Goal: Information Seeking & Learning: Learn about a topic

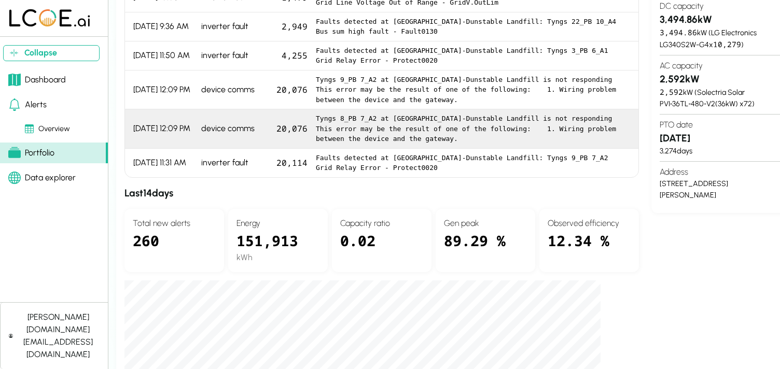
scroll to position [172, 0]
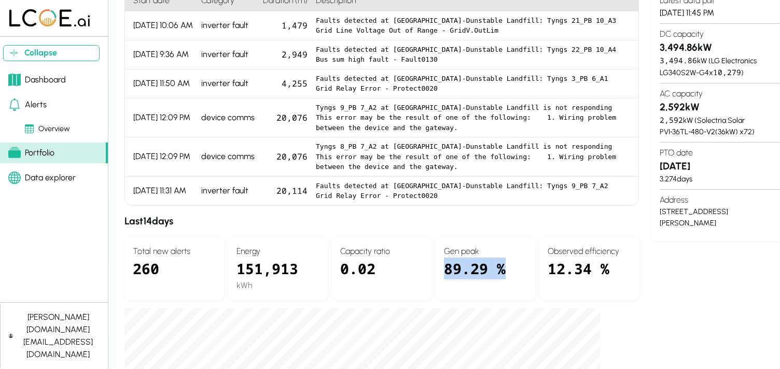
drag, startPoint x: 512, startPoint y: 268, endPoint x: 435, endPoint y: 267, distance: 76.8
click at [436, 267] on div "Gen peak 89.29 %" at bounding box center [486, 268] width 100 height 63
click at [693, 284] on div "Site info view in Latest data pull [DATE] 11:45 PM DC capacity 3,494.86 kW 3,49…" at bounding box center [725, 288] width 148 height 644
click at [34, 178] on div "Data explorer" at bounding box center [41, 178] width 67 height 12
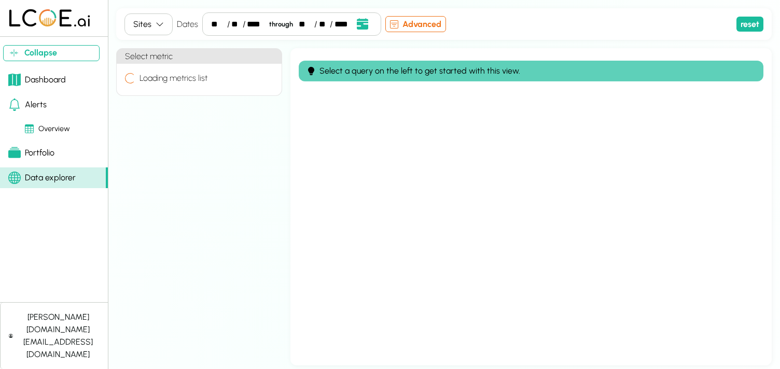
click at [150, 27] on div "Sites" at bounding box center [142, 24] width 18 height 12
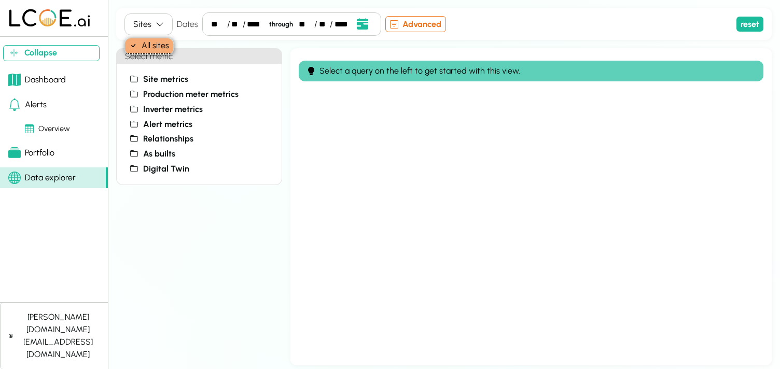
click at [158, 22] on icon "button" at bounding box center [160, 24] width 8 height 8
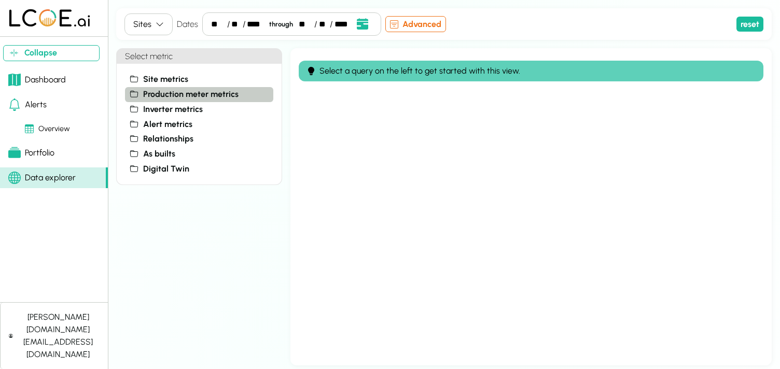
click at [174, 94] on span "Production meter metrics" at bounding box center [190, 94] width 95 height 12
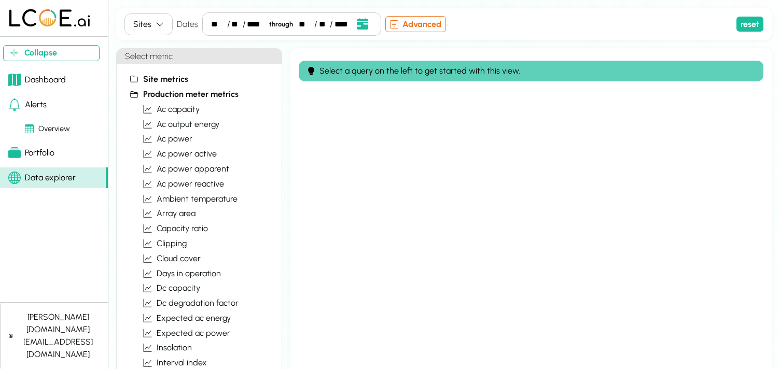
click at [156, 21] on icon "button" at bounding box center [160, 24] width 8 height 8
click at [205, 140] on button "ac power" at bounding box center [205, 139] width 135 height 15
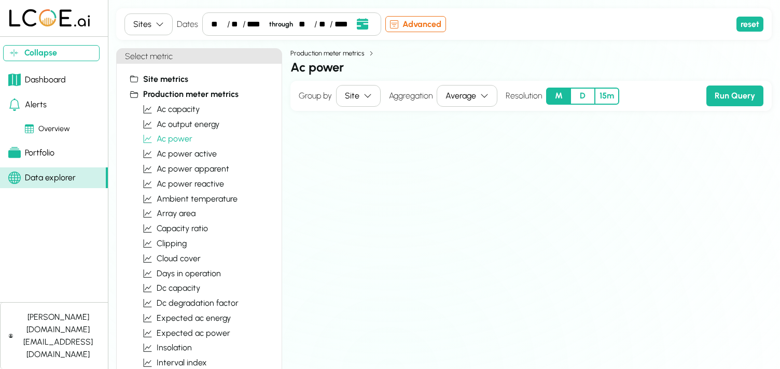
click at [350, 97] on div "Site" at bounding box center [352, 96] width 15 height 12
click at [303, 68] on h2 "ac power" at bounding box center [530, 67] width 481 height 19
click at [138, 21] on div "Sites" at bounding box center [142, 24] width 18 height 12
click at [565, 57] on div "Production meter metrics" at bounding box center [530, 53] width 481 height 10
click at [178, 92] on span "Production meter metrics" at bounding box center [190, 94] width 95 height 12
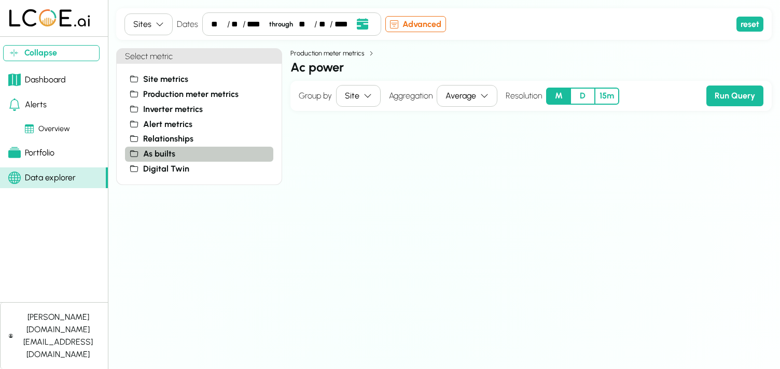
scroll to position [5, 0]
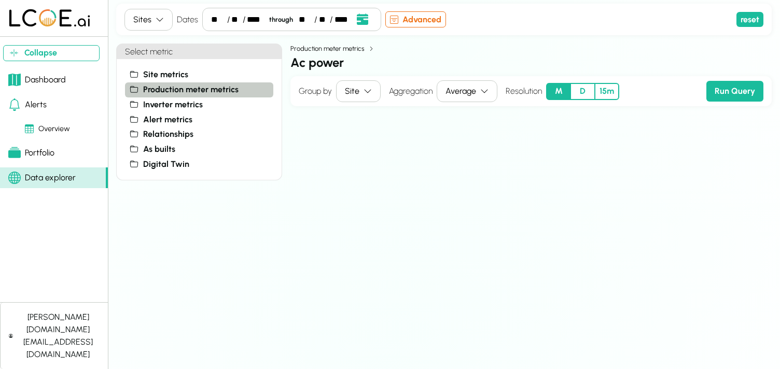
click at [199, 91] on span "Production meter metrics" at bounding box center [190, 90] width 95 height 12
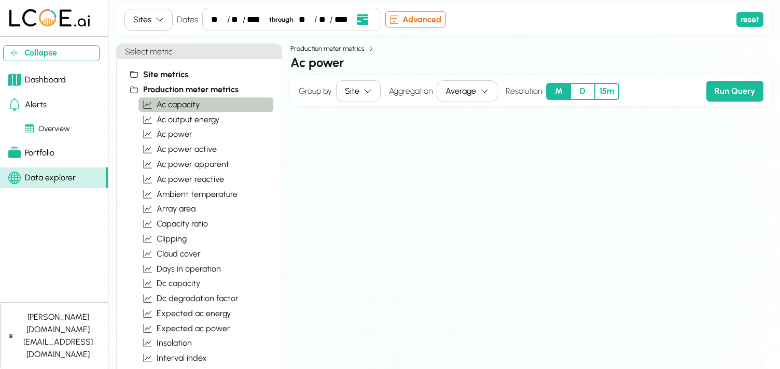
click at [185, 103] on span "ac capacity" at bounding box center [178, 105] width 43 height 12
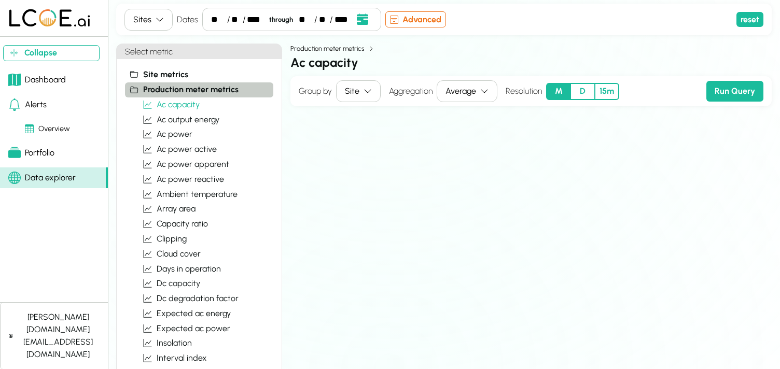
click at [187, 88] on span "Production meter metrics" at bounding box center [190, 90] width 95 height 12
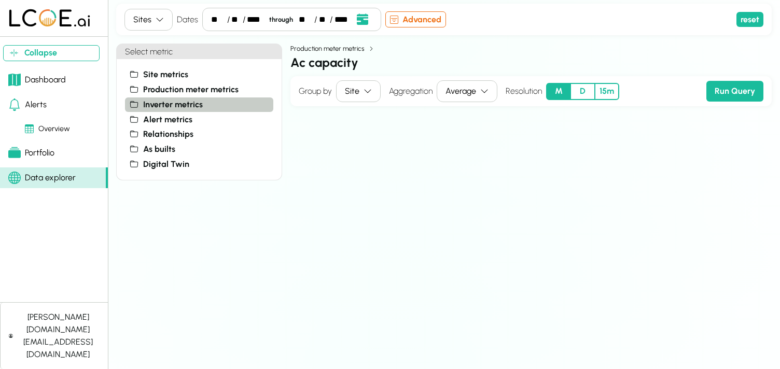
click at [185, 106] on span "Inverter metrics" at bounding box center [173, 105] width 60 height 12
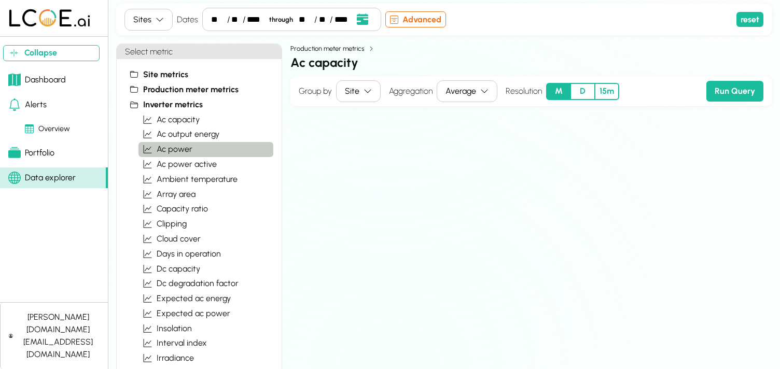
click at [180, 154] on span "ac power" at bounding box center [175, 149] width 36 height 12
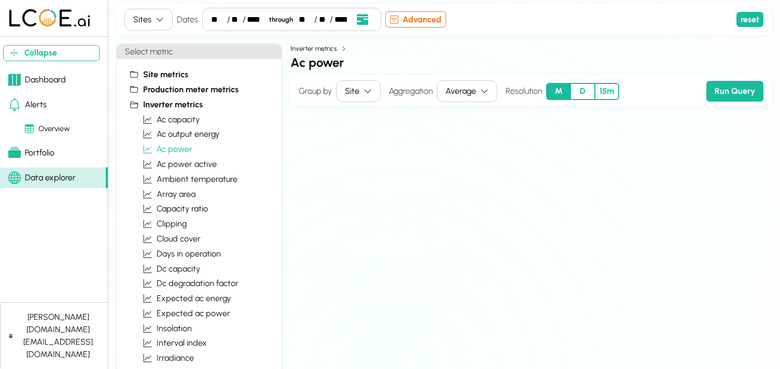
click at [686, 70] on h2 "ac power" at bounding box center [530, 62] width 481 height 19
click at [576, 88] on button "D" at bounding box center [583, 91] width 24 height 17
click at [454, 93] on div "Average" at bounding box center [461, 91] width 31 height 12
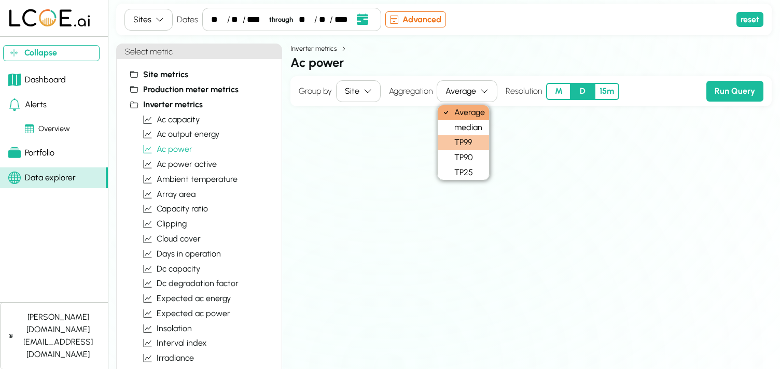
click at [458, 145] on div "TP99" at bounding box center [463, 142] width 51 height 15
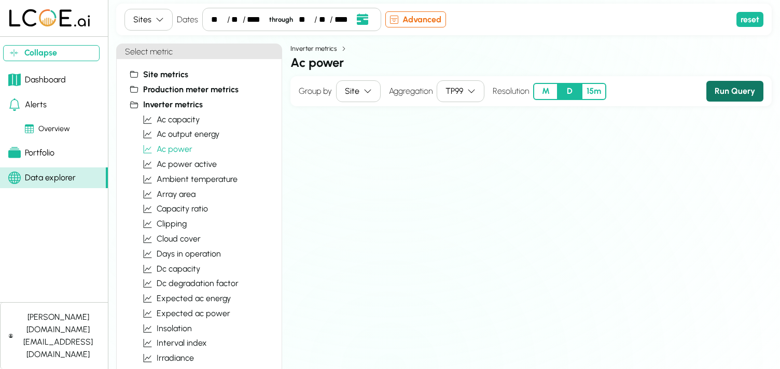
click at [736, 86] on button "Run Query" at bounding box center [734, 91] width 57 height 21
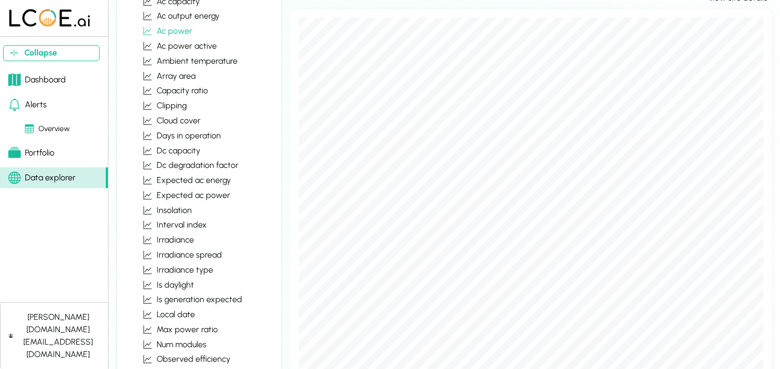
scroll to position [0, 0]
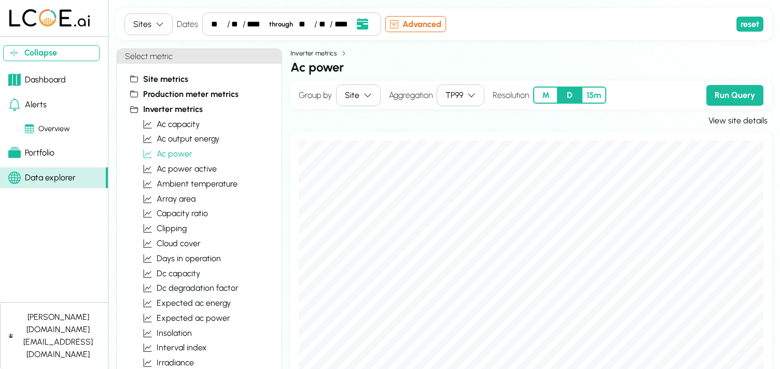
click at [355, 94] on div "Site" at bounding box center [352, 95] width 15 height 12
click at [351, 113] on div "Inverter" at bounding box center [362, 116] width 50 height 15
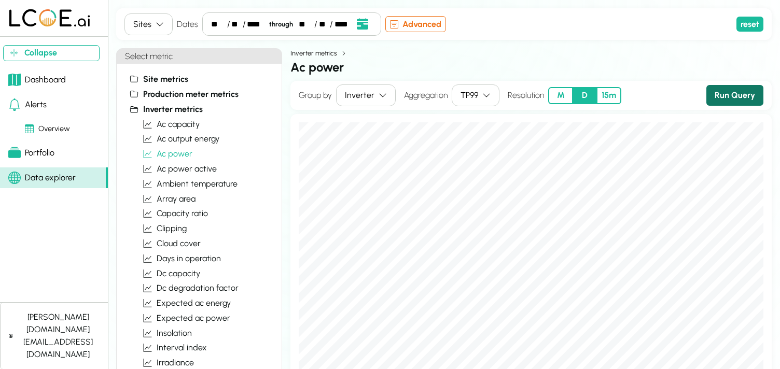
click at [740, 97] on button "Run Query" at bounding box center [734, 95] width 57 height 21
click at [154, 31] on button "Sites" at bounding box center [148, 24] width 48 height 22
click at [185, 10] on div "Sites Dates ** / ** / **** through ** / ** / **** Event Date, [DATE] [DATE] S M…" at bounding box center [444, 24] width 656 height 32
click at [159, 19] on button "Sites" at bounding box center [148, 24] width 48 height 22
click at [181, 17] on div "Dates ** / ** / **** through ** / ** / **** Event Date, [DATE] [DATE] S M T W T…" at bounding box center [279, 23] width 204 height 23
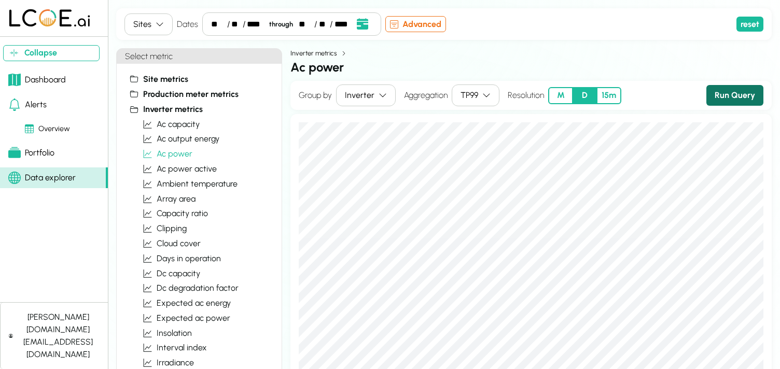
click at [743, 98] on button "Run Query" at bounding box center [734, 95] width 57 height 21
click at [431, 45] on div "Sites Dates ** / ** / **** through ** / ** / **** Event Date, [DATE] [DATE] S M…" at bounding box center [444, 186] width 656 height 357
click at [164, 26] on button "Sites" at bounding box center [148, 24] width 48 height 22
click at [192, 28] on h4 "Dates" at bounding box center [187, 24] width 21 height 12
click at [539, 49] on div "Inverter metrics" at bounding box center [530, 53] width 481 height 10
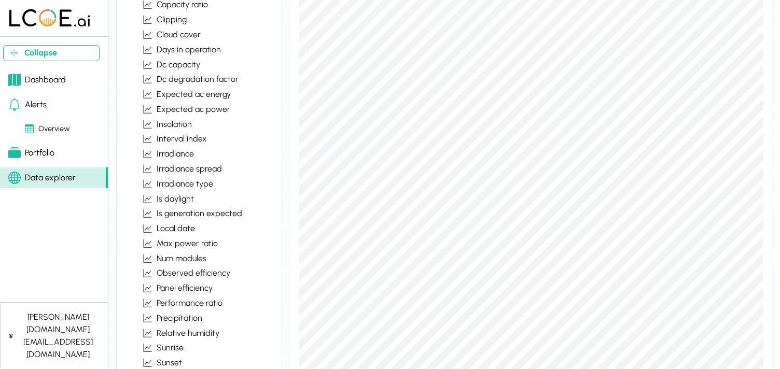
scroll to position [310, 0]
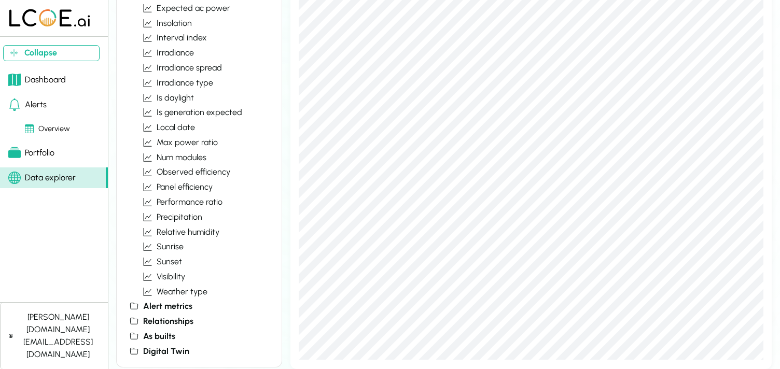
click at [35, 156] on div "Portfolio" at bounding box center [31, 153] width 46 height 12
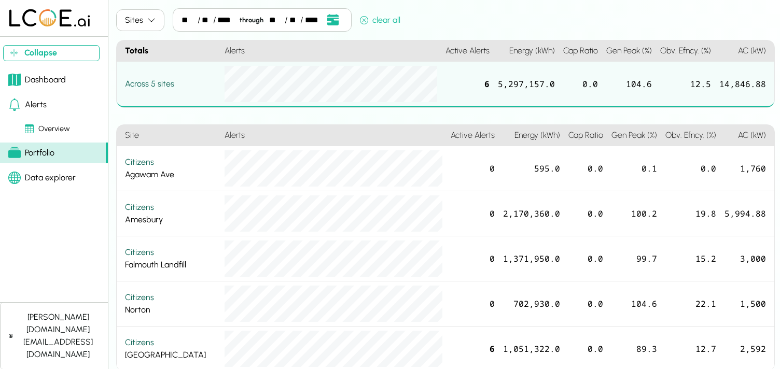
click at [54, 128] on div "Overview" at bounding box center [47, 128] width 45 height 11
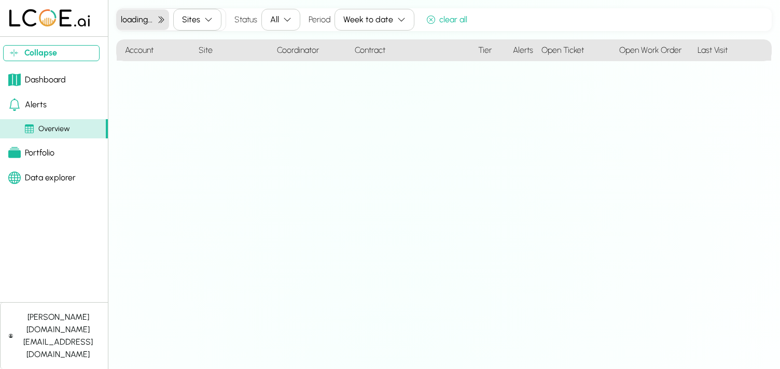
click at [49, 108] on link "Alerts" at bounding box center [54, 104] width 108 height 21
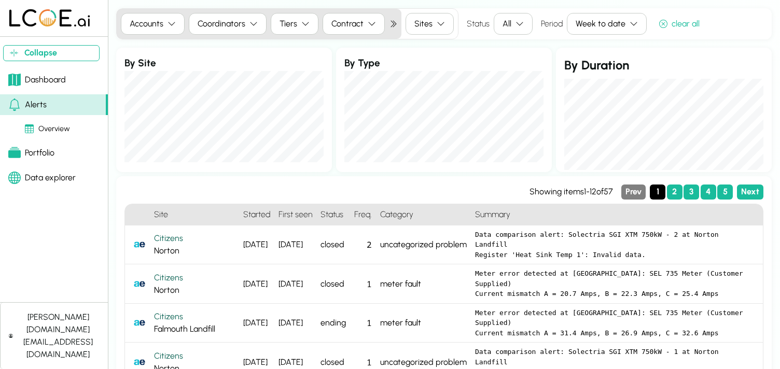
click at [50, 87] on link "Dashboard" at bounding box center [54, 80] width 108 height 21
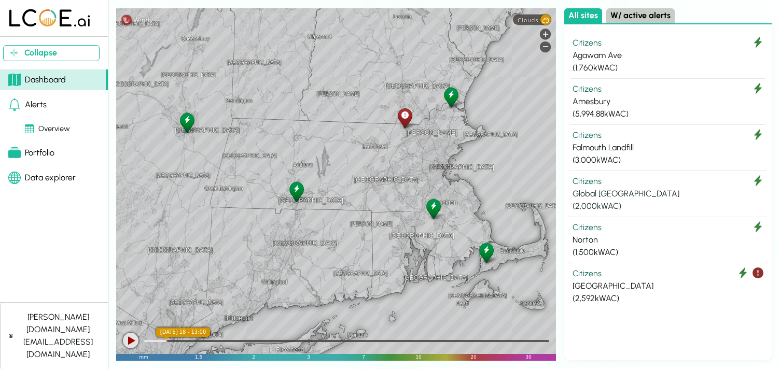
click at [581, 182] on div "Citizens" at bounding box center [668, 181] width 191 height 12
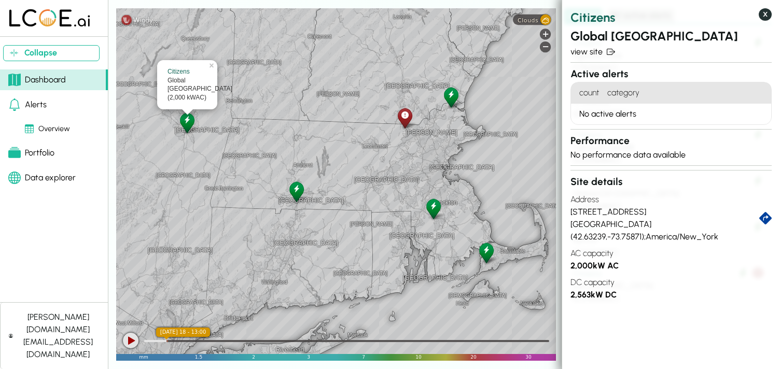
click at [765, 14] on button "X" at bounding box center [765, 14] width 13 height 12
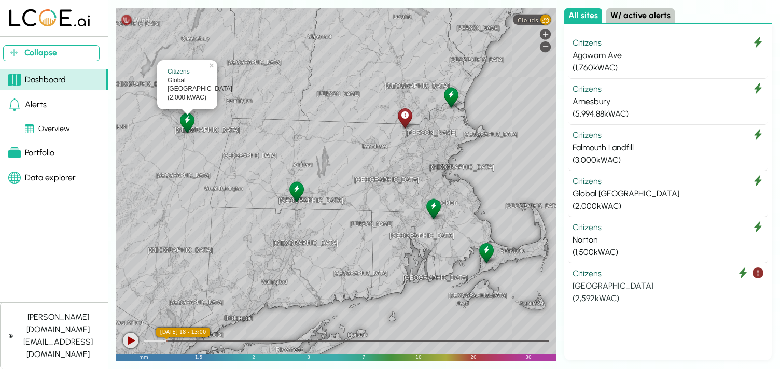
click at [593, 290] on div "[GEOGRAPHIC_DATA]" at bounding box center [668, 286] width 191 height 12
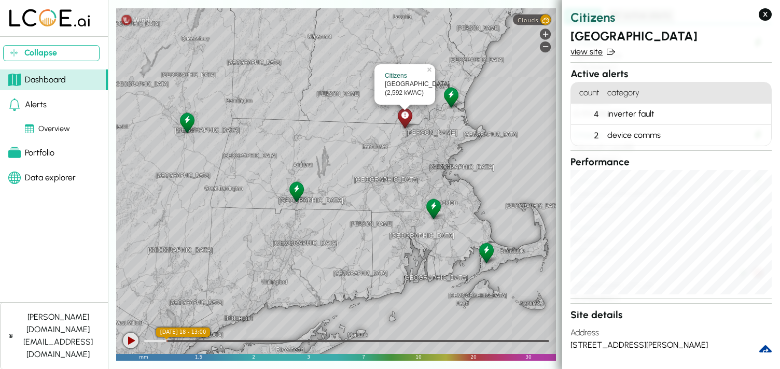
click at [592, 52] on link "view site" at bounding box center [671, 52] width 201 height 12
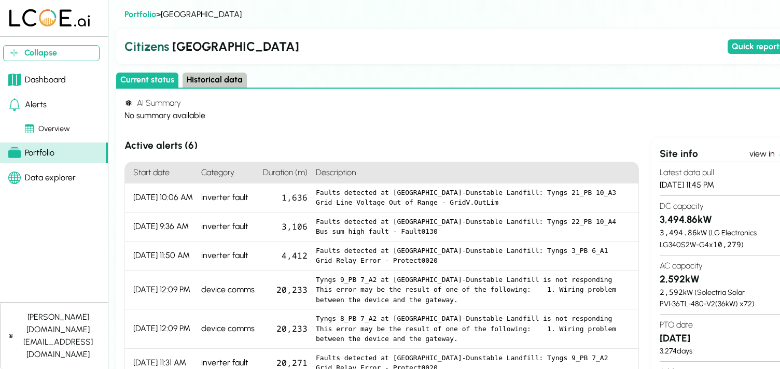
click at [710, 44] on h2 "Citizens [GEOGRAPHIC_DATA]" at bounding box center [423, 46] width 599 height 19
click at [740, 42] on button "Quick reports" at bounding box center [764, 46] width 72 height 15
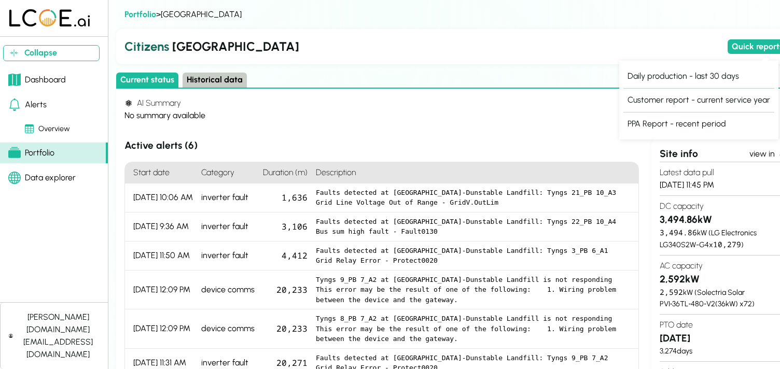
click at [528, 48] on h2 "Citizens [GEOGRAPHIC_DATA]" at bounding box center [423, 46] width 599 height 19
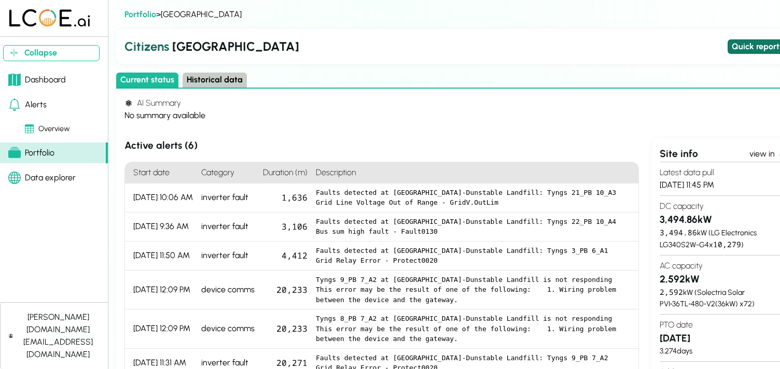
click at [747, 48] on button "Quick reports" at bounding box center [764, 46] width 72 height 15
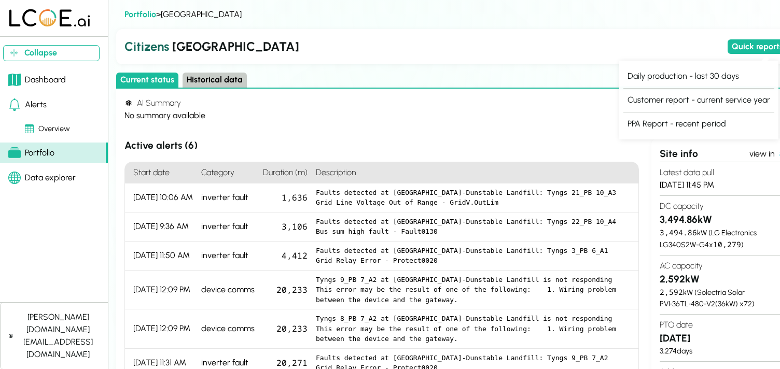
click at [580, 35] on div "Citizens Tyngsborough Quick reports" at bounding box center [462, 46] width 692 height 35
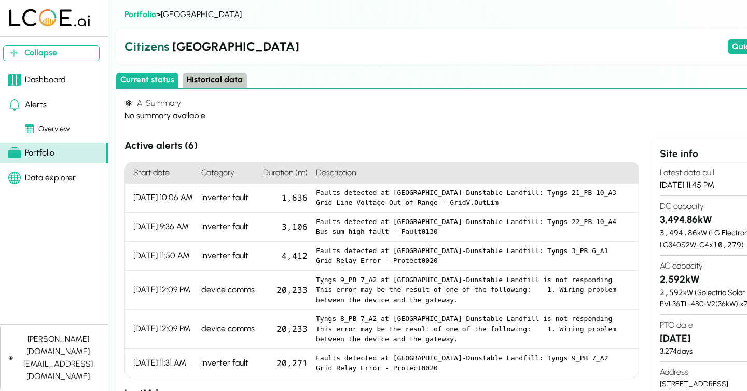
click at [57, 78] on div "Dashboard" at bounding box center [37, 80] width 58 height 12
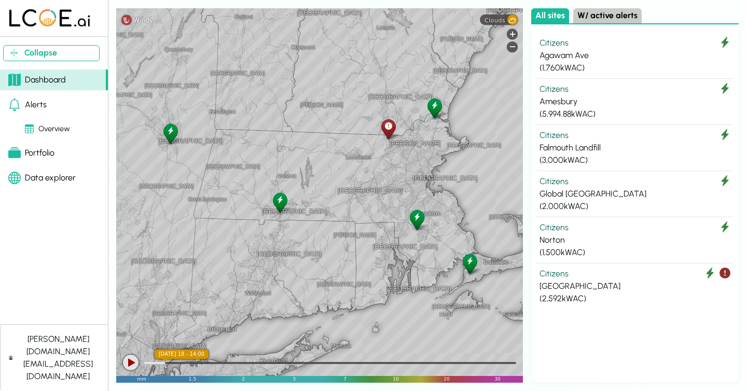
click at [59, 181] on div "Data explorer" at bounding box center [41, 178] width 67 height 12
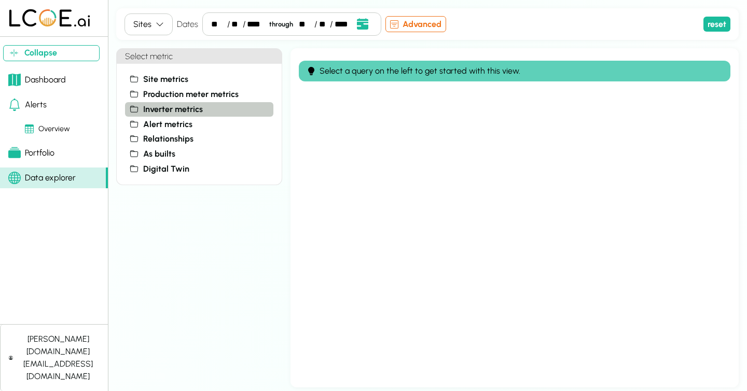
click at [203, 110] on button "Inverter metrics" at bounding box center [199, 109] width 148 height 15
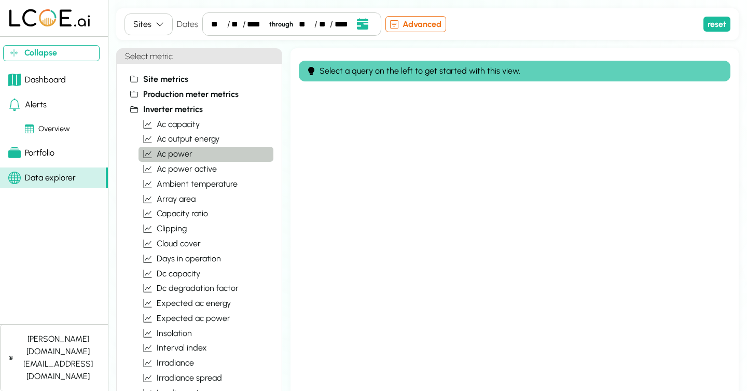
click at [194, 157] on button "ac power" at bounding box center [205, 154] width 135 height 15
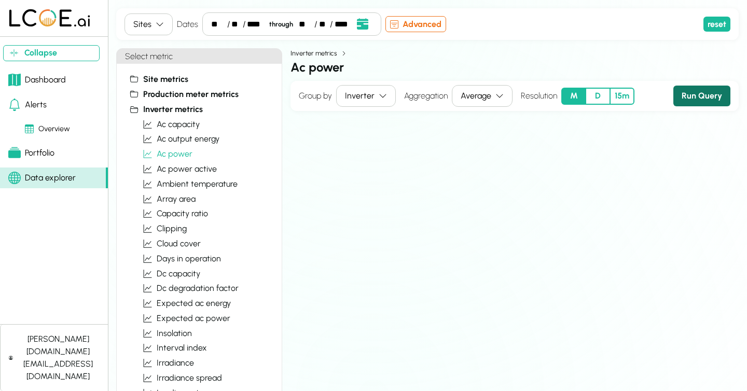
click at [699, 100] on button "Run Query" at bounding box center [701, 96] width 57 height 21
click at [488, 95] on div "Average" at bounding box center [476, 95] width 31 height 12
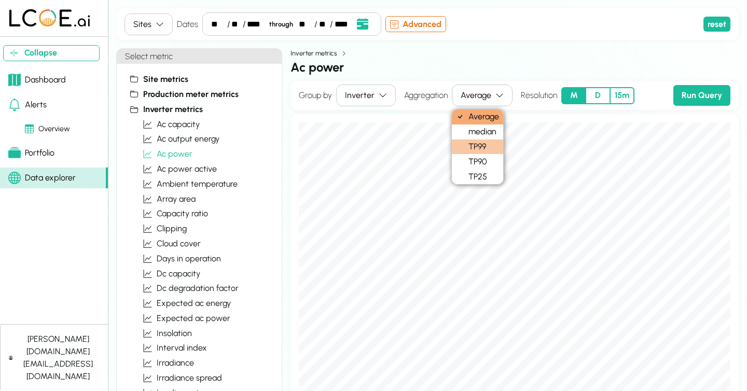
click at [468, 150] on div "TP99" at bounding box center [477, 147] width 51 height 15
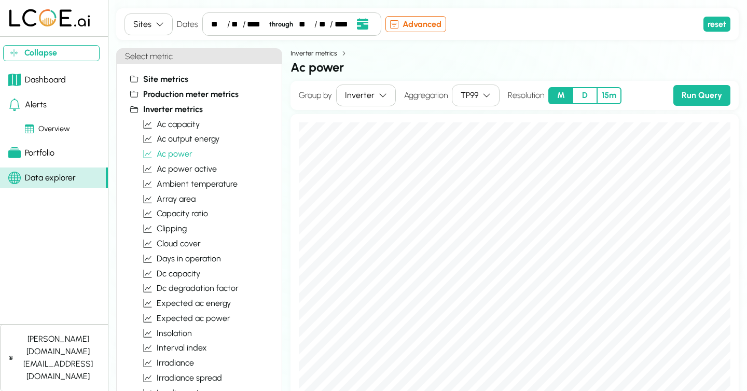
click at [586, 92] on button "D" at bounding box center [585, 95] width 24 height 17
click at [710, 101] on button "Run Query" at bounding box center [701, 95] width 57 height 21
click at [160, 21] on icon "button" at bounding box center [160, 24] width 8 height 8
click at [288, 110] on div "Select metric Site metrics ac capacity ac output energy ac power ac power activ…" at bounding box center [427, 217] width 622 height 339
click at [53, 82] on div "Dashboard" at bounding box center [37, 80] width 58 height 12
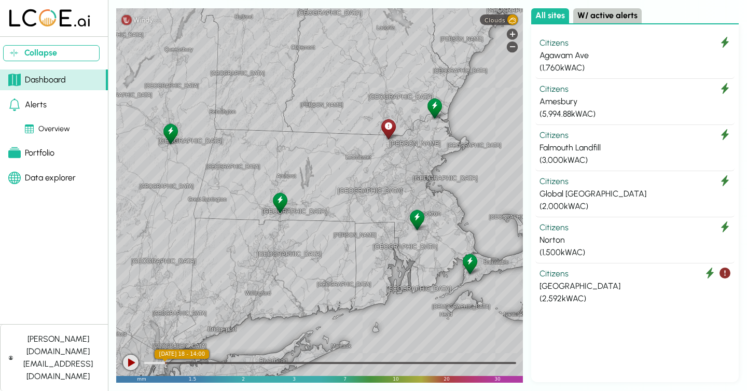
click at [393, 131] on div at bounding box center [388, 128] width 18 height 23
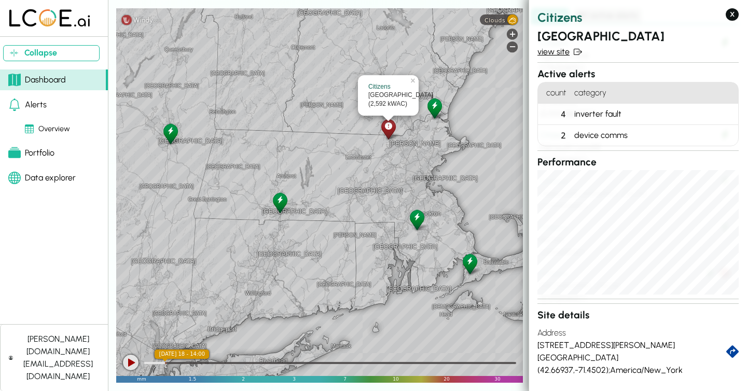
click at [556, 50] on link "view site" at bounding box center [637, 52] width 201 height 12
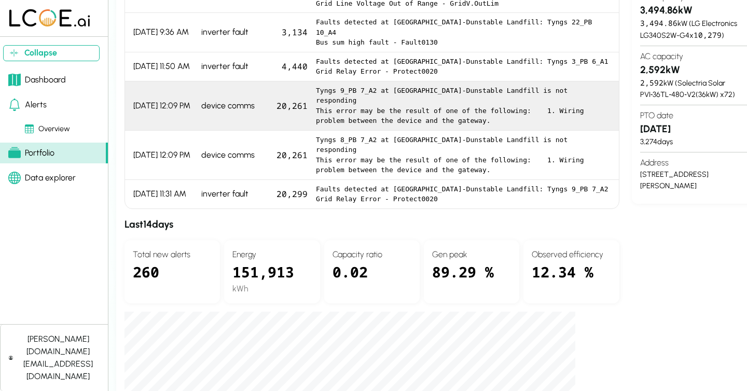
scroll to position [211, 0]
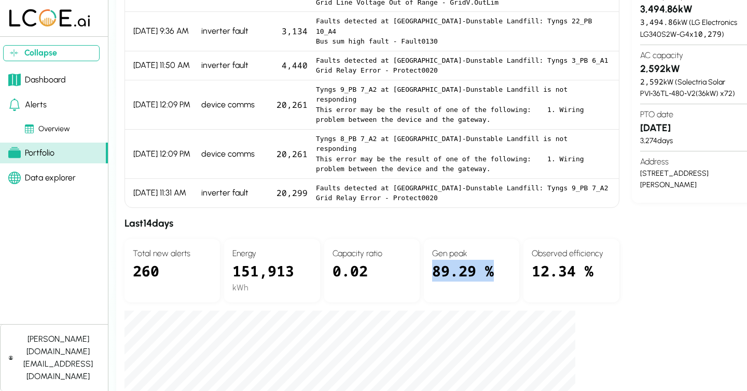
drag, startPoint x: 429, startPoint y: 233, endPoint x: 495, endPoint y: 234, distance: 65.9
click at [495, 239] on div "Gen peak 89.29 %" at bounding box center [471, 270] width 95 height 63
click at [495, 260] on div "89.29 %" at bounding box center [471, 277] width 79 height 34
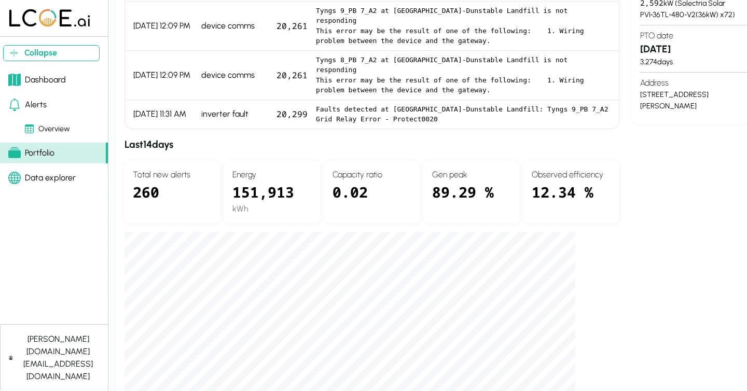
scroll to position [292, 0]
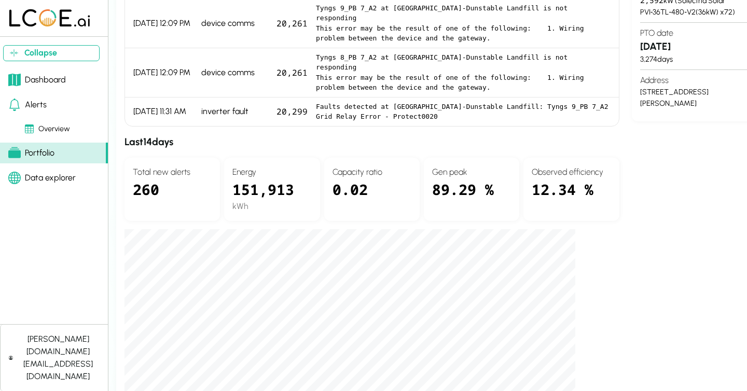
click at [139, 178] on div "260" at bounding box center [172, 195] width 79 height 34
drag, startPoint x: 233, startPoint y: 150, endPoint x: 300, endPoint y: 154, distance: 67.6
click at [300, 178] on div "151,913" at bounding box center [271, 189] width 79 height 22
click at [296, 200] on div "kWh" at bounding box center [271, 206] width 79 height 12
click at [155, 135] on h3 "Last 14 days" at bounding box center [371, 142] width 495 height 15
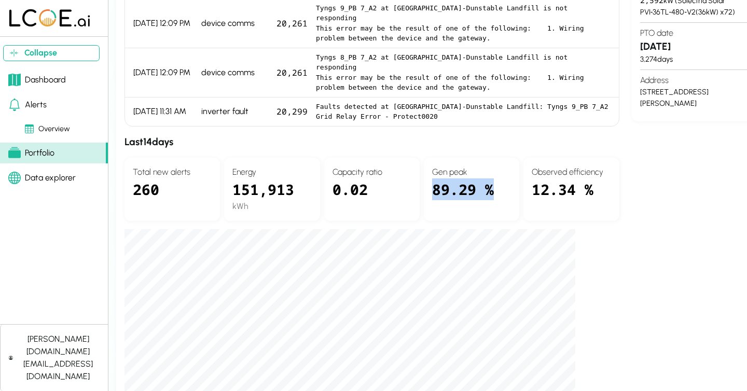
drag, startPoint x: 498, startPoint y: 155, endPoint x: 433, endPoint y: 148, distance: 65.2
click at [433, 178] on div "89.29 %" at bounding box center [471, 195] width 79 height 34
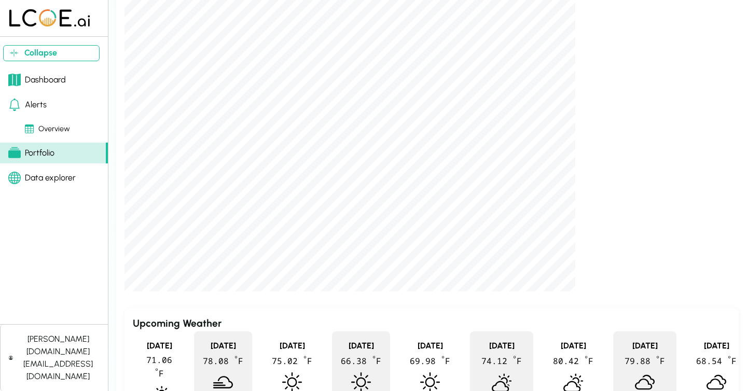
scroll to position [613, 0]
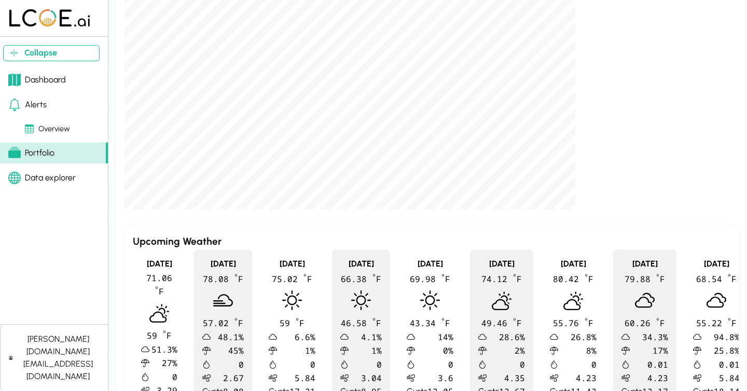
click at [56, 81] on div "Dashboard" at bounding box center [37, 80] width 58 height 12
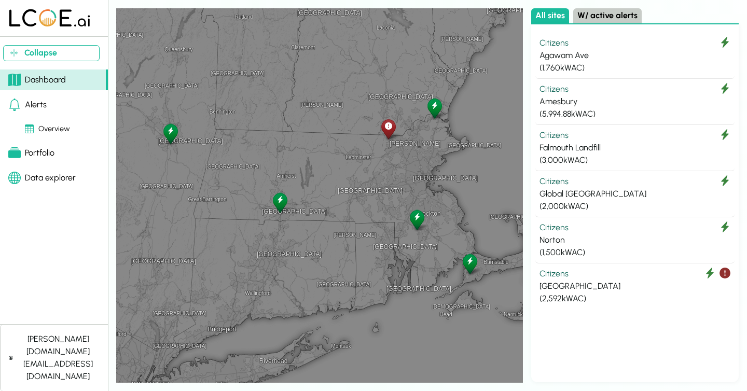
click at [416, 220] on icon at bounding box center [416, 217] width 7 height 11
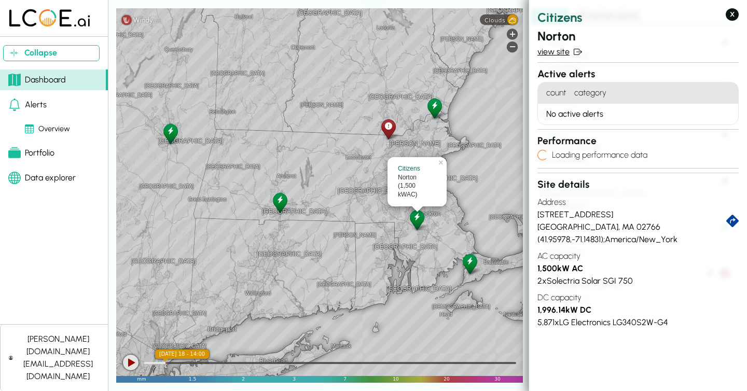
click at [554, 53] on link "view site" at bounding box center [637, 52] width 201 height 12
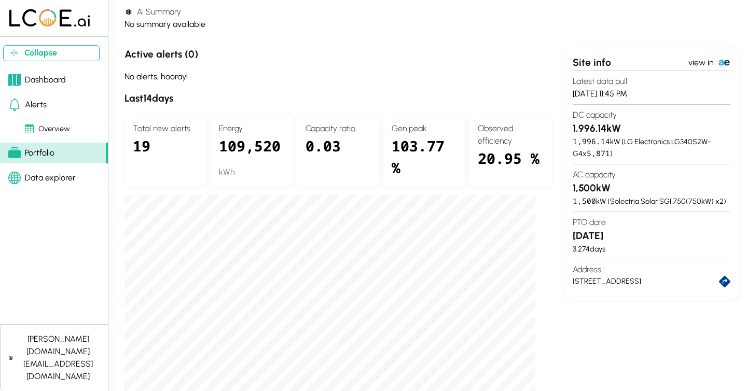
scroll to position [140, 0]
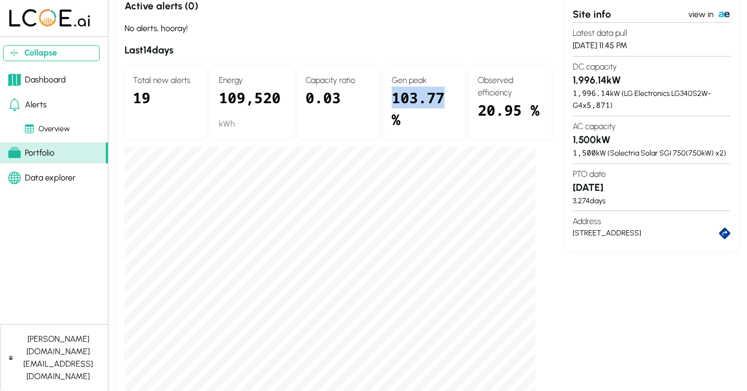
drag, startPoint x: 431, startPoint y: 98, endPoint x: 387, endPoint y: 96, distance: 44.1
click at [387, 96] on div "Gen peak 103.77 %" at bounding box center [424, 102] width 82 height 73
click at [411, 114] on div "103.77 %" at bounding box center [424, 109] width 65 height 44
click at [410, 98] on div "103.77 %" at bounding box center [424, 109] width 65 height 44
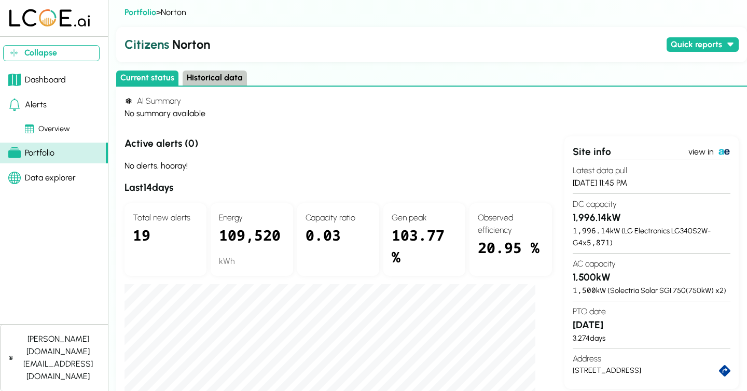
scroll to position [0, 0]
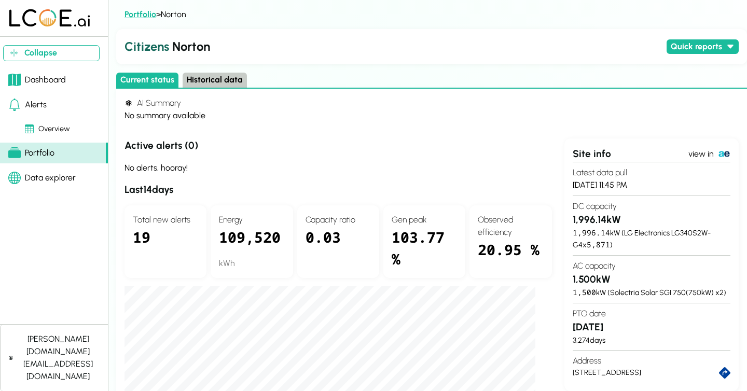
click at [149, 15] on link "Portfolio" at bounding box center [140, 14] width 32 height 10
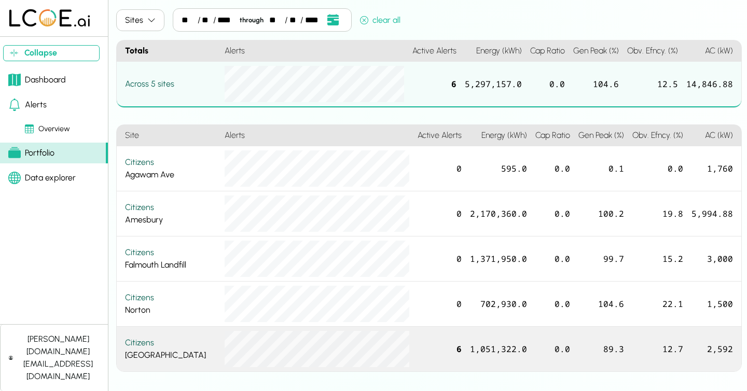
click at [136, 345] on div "Citizens" at bounding box center [170, 343] width 91 height 12
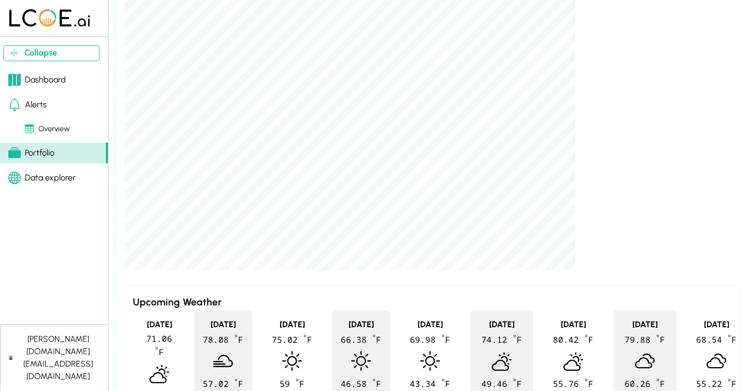
scroll to position [613, 0]
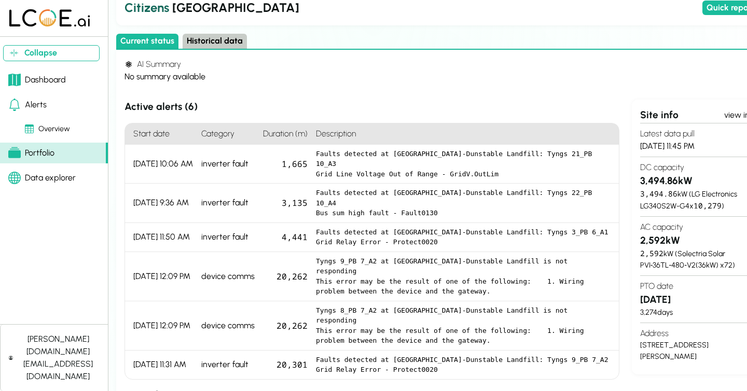
scroll to position [19, 0]
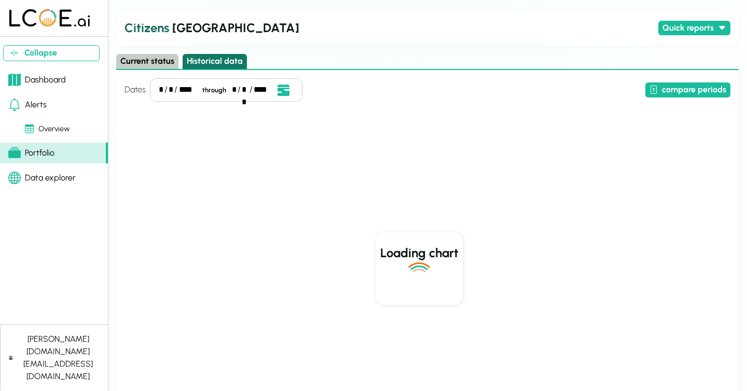
click at [216, 55] on button "Historical data" at bounding box center [215, 61] width 64 height 15
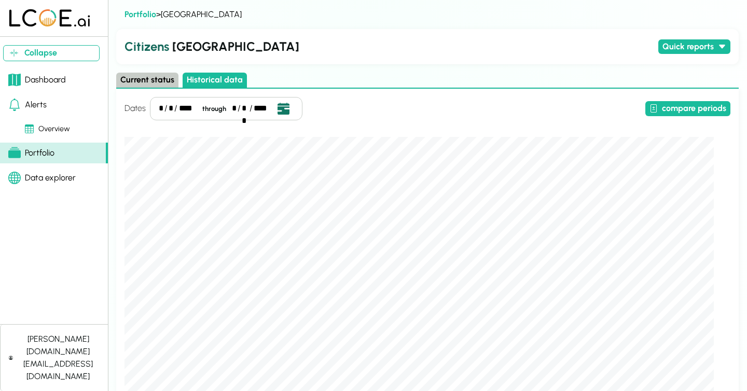
click at [277, 112] on icon "Open date picker" at bounding box center [282, 108] width 11 height 11
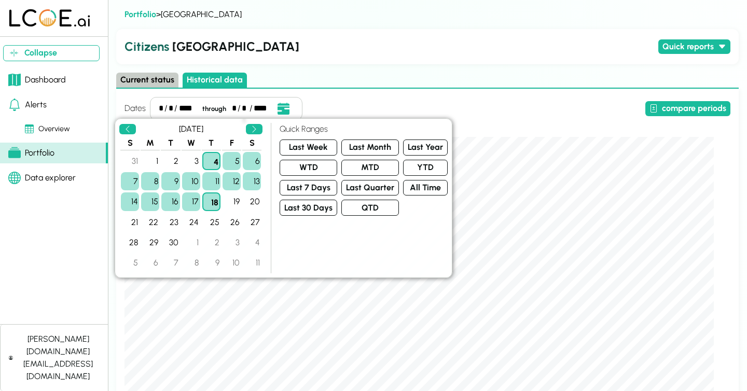
click at [349, 116] on div "Dates * / * / **** through * / ** / **** compare periods" at bounding box center [427, 108] width 606 height 23
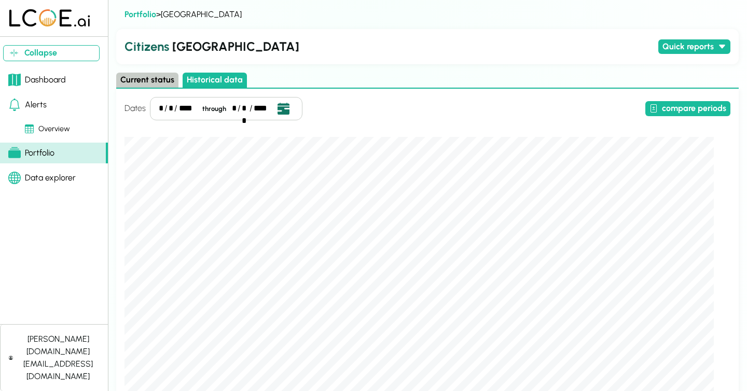
click at [282, 112] on icon "Open date picker" at bounding box center [282, 108] width 11 height 11
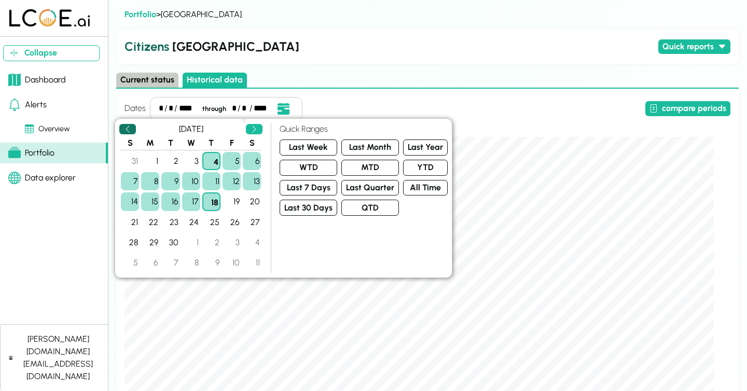
click at [130, 128] on icon "Previous" at bounding box center [127, 129] width 8 height 8
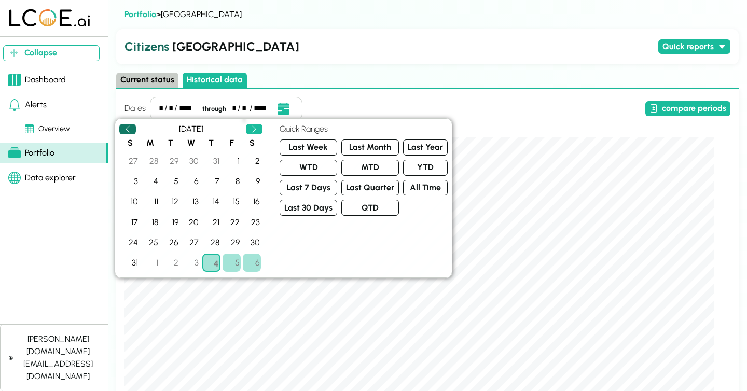
click at [130, 128] on icon "Previous" at bounding box center [127, 129] width 8 height 8
click at [130, 130] on icon "Previous" at bounding box center [127, 129] width 8 height 8
click at [134, 159] on div "1" at bounding box center [130, 161] width 18 height 18
click at [356, 90] on div "Dates * / * / **** through * / ** / **** compare periods Started First seen Sta…" at bounding box center [427, 295] width 622 height 412
click at [134, 160] on div "1" at bounding box center [130, 161] width 18 height 18
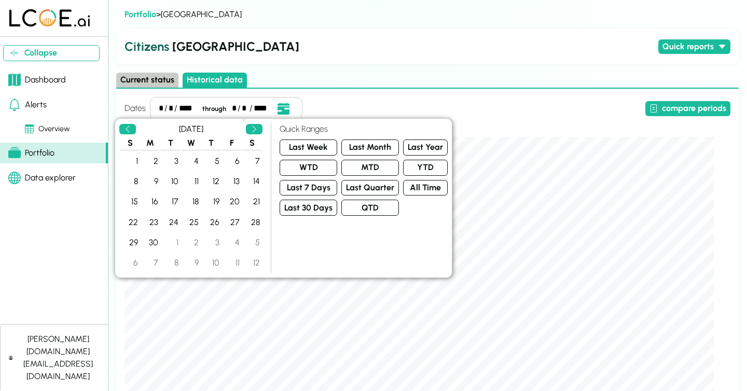
click at [169, 110] on div "*" at bounding box center [171, 108] width 5 height 12
click at [159, 107] on div "*" at bounding box center [161, 108] width 4 height 12
click at [336, 84] on div "Current status Historical data" at bounding box center [427, 81] width 622 height 16
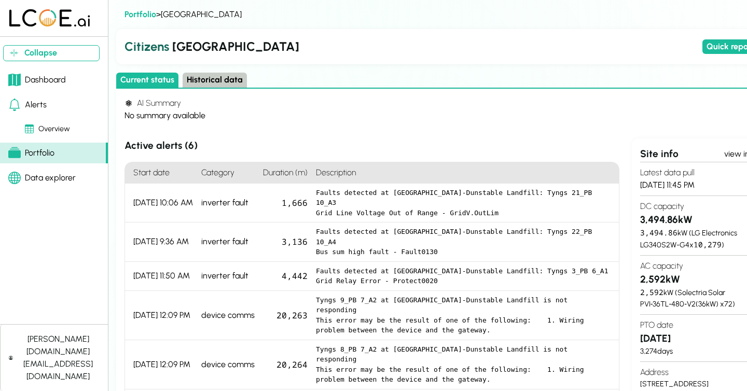
click at [207, 80] on button "Historical data" at bounding box center [215, 80] width 64 height 15
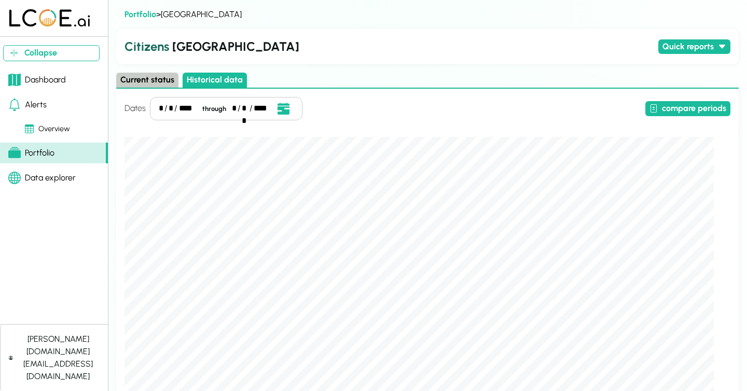
click at [159, 110] on div "*" at bounding box center [161, 108] width 4 height 12
click at [143, 79] on button "Current status" at bounding box center [147, 80] width 62 height 15
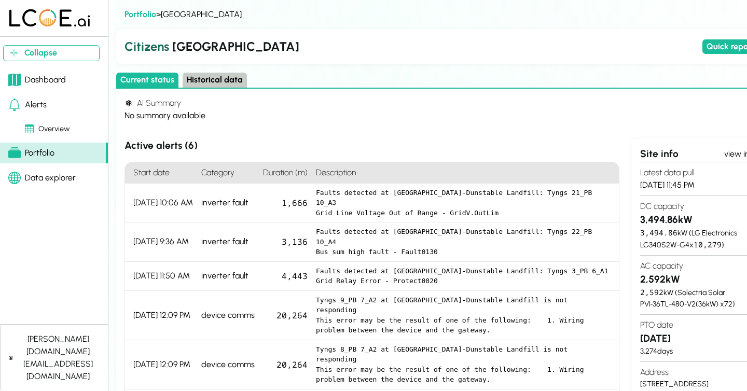
scroll to position [113, 0]
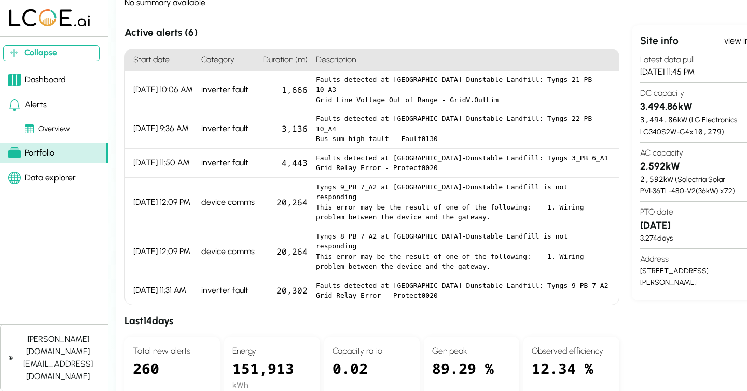
drag, startPoint x: 686, startPoint y: 220, endPoint x: 621, endPoint y: 225, distance: 65.0
click at [621, 225] on section "Active alerts ( 6 ) Start date Category Duration (m) Description 9/17/25, 10:06…" at bounding box center [449, 367] width 650 height 684
click at [660, 225] on h3 "[DATE]" at bounding box center [703, 225] width 126 height 15
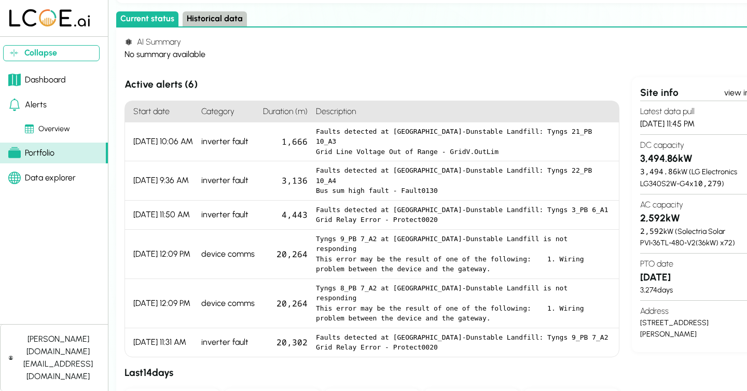
scroll to position [35, 0]
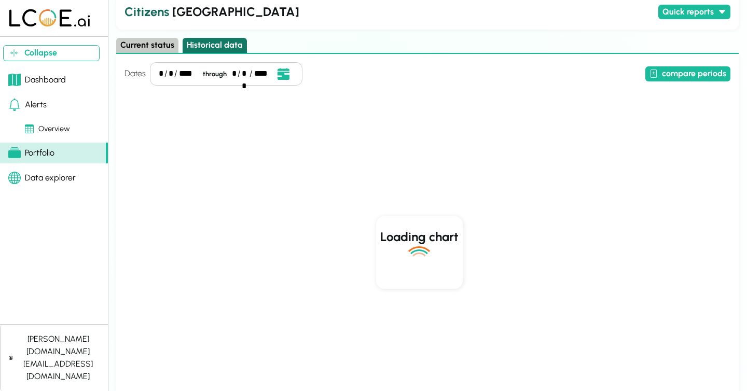
click at [212, 45] on button "Historical data" at bounding box center [215, 45] width 64 height 15
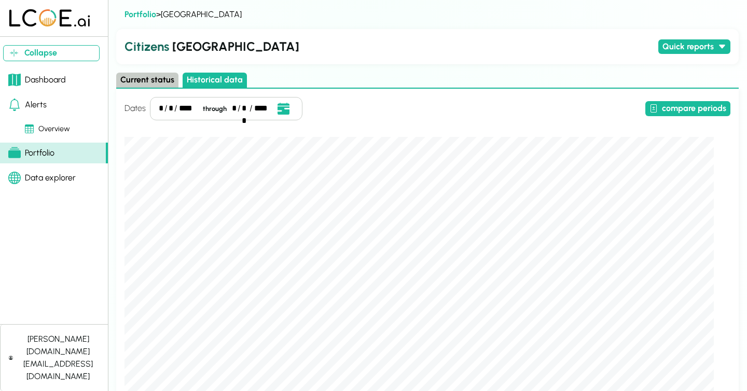
click at [454, 82] on div "Current status Historical data" at bounding box center [427, 81] width 622 height 16
click at [464, 88] on div "Current status Historical data" at bounding box center [427, 81] width 622 height 16
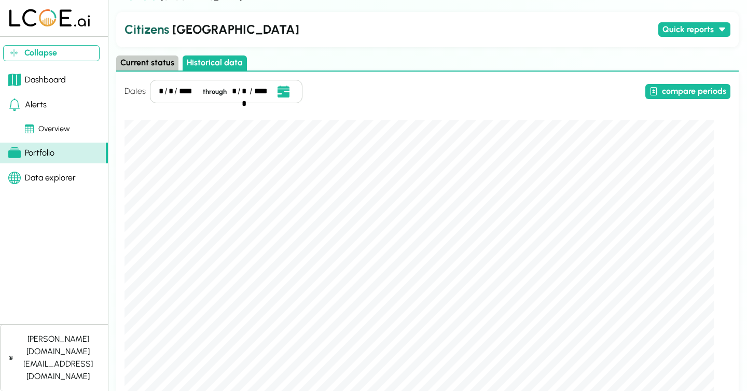
scroll to position [14, 0]
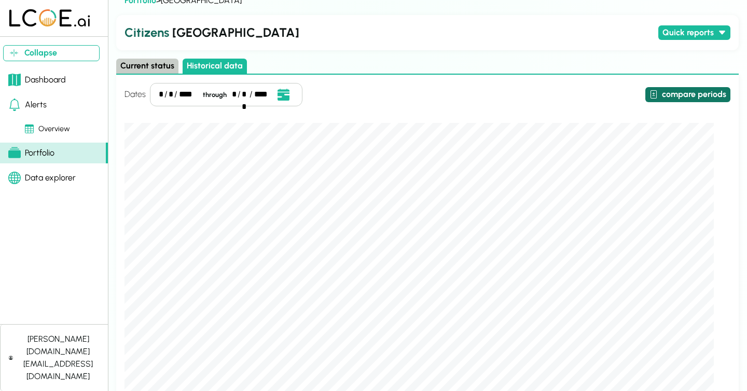
click at [690, 87] on button "compare periods" at bounding box center [687, 94] width 85 height 15
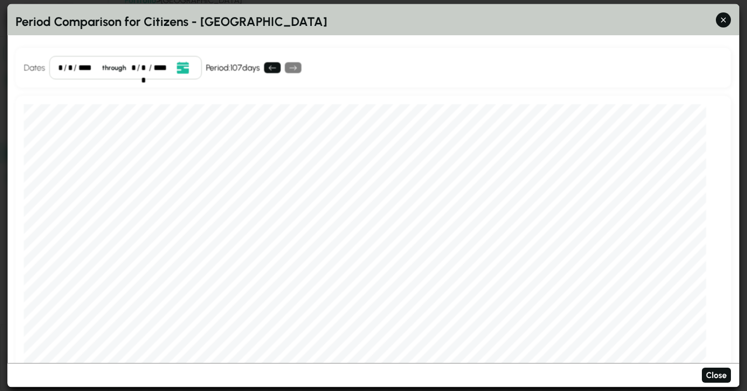
click at [62, 67] on div "*" at bounding box center [60, 67] width 5 height 12
click at [127, 65] on div "through" at bounding box center [111, 68] width 32 height 10
click at [130, 69] on div "*" at bounding box center [131, 67] width 4 height 12
click at [401, 48] on div "Dates * / * / **** through * / ** / **** Event Date, August 2025 August 2025 S …" at bounding box center [373, 68] width 715 height 40
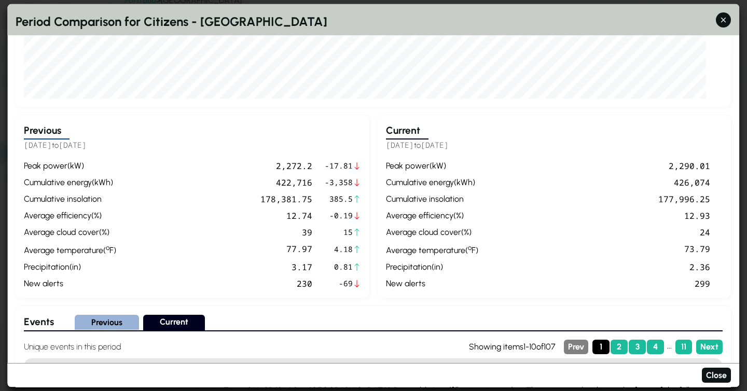
scroll to position [307, 0]
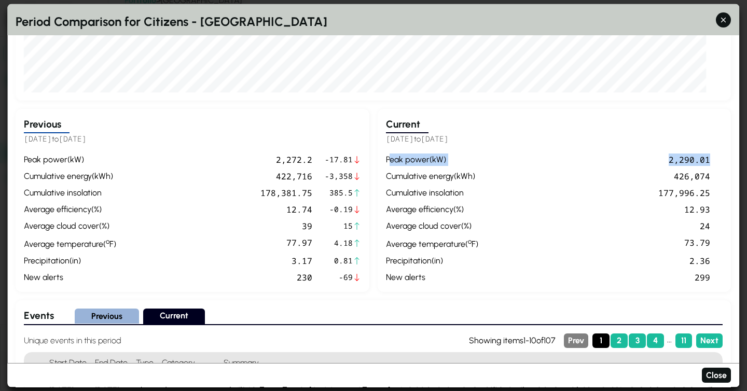
drag, startPoint x: 391, startPoint y: 160, endPoint x: 723, endPoint y: 159, distance: 332.0
click at [723, 159] on div "Current 2025-08-01 to 2025-08-31 peak power ( kW ) 2,290.01 cumulative energy (…" at bounding box center [555, 200] width 354 height 183
drag, startPoint x: 394, startPoint y: 177, endPoint x: 399, endPoint y: 177, distance: 5.7
click at [399, 177] on div "cumulative energy ( kWh )" at bounding box center [432, 176] width 92 height 12
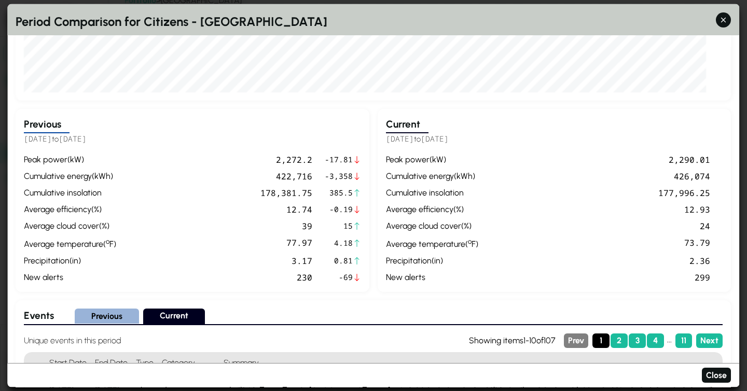
click at [393, 207] on div "average efficiency ( % )" at bounding box center [432, 209] width 92 height 12
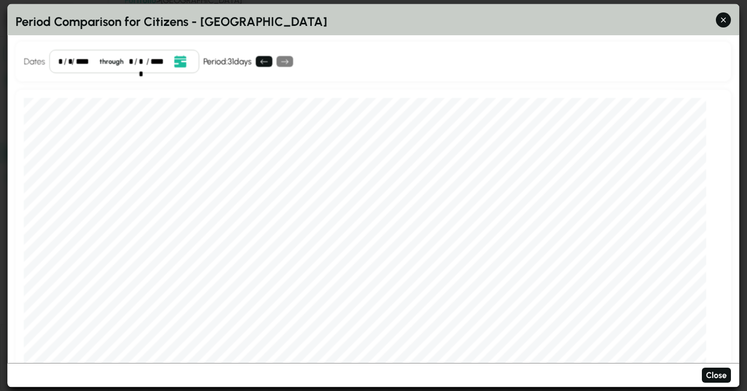
scroll to position [0, 0]
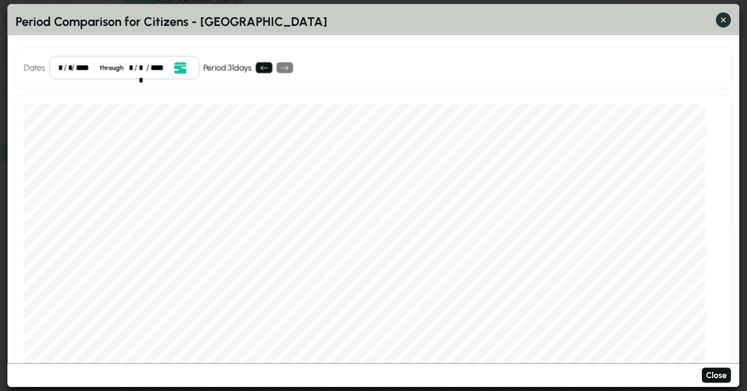
click at [720, 19] on icon "button" at bounding box center [723, 20] width 11 height 11
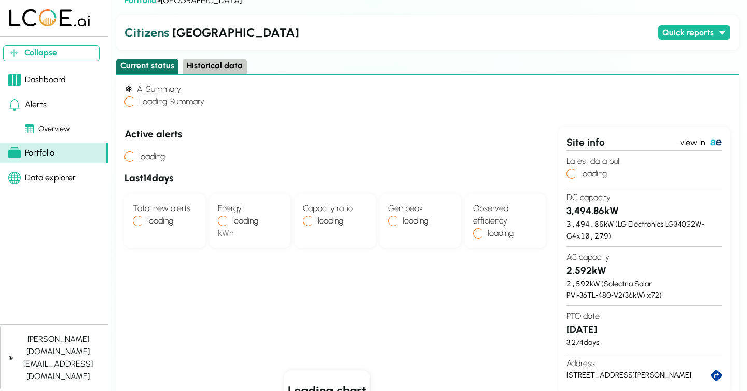
click at [143, 64] on button "Current status" at bounding box center [147, 66] width 62 height 15
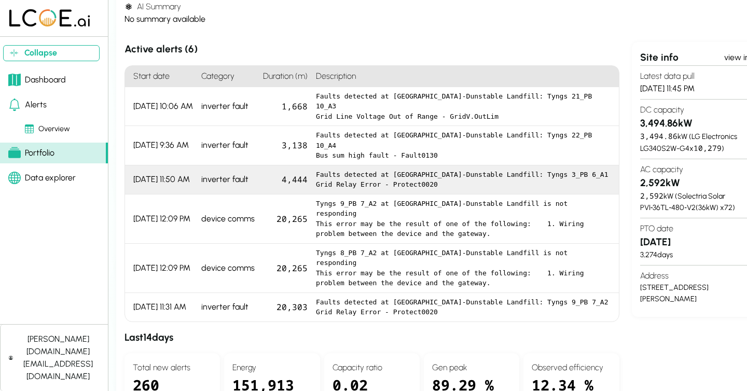
scroll to position [97, 0]
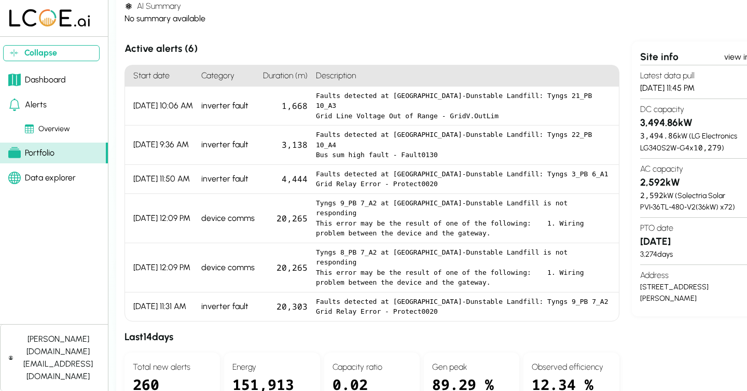
click at [43, 105] on div "Alerts" at bounding box center [27, 105] width 38 height 12
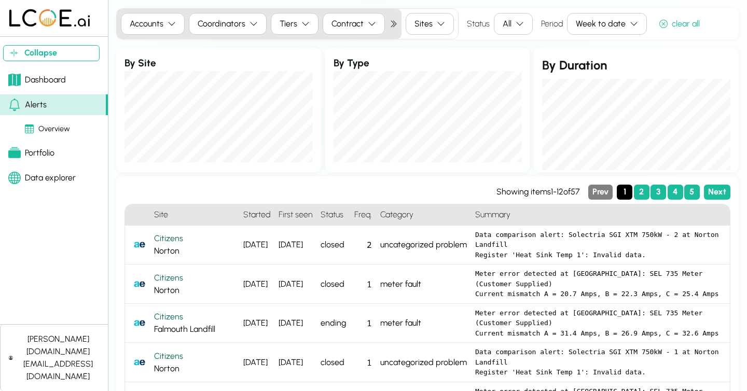
click at [505, 21] on div "All" at bounding box center [507, 24] width 9 height 12
click at [513, 59] on div "Active Only" at bounding box center [523, 60] width 62 height 15
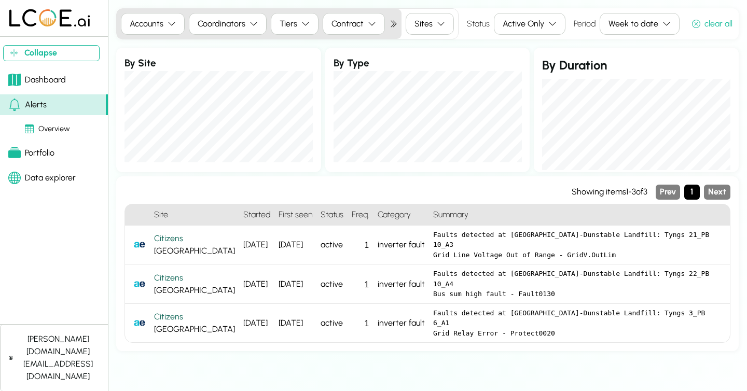
click at [615, 25] on div "Week to date" at bounding box center [633, 24] width 50 height 12
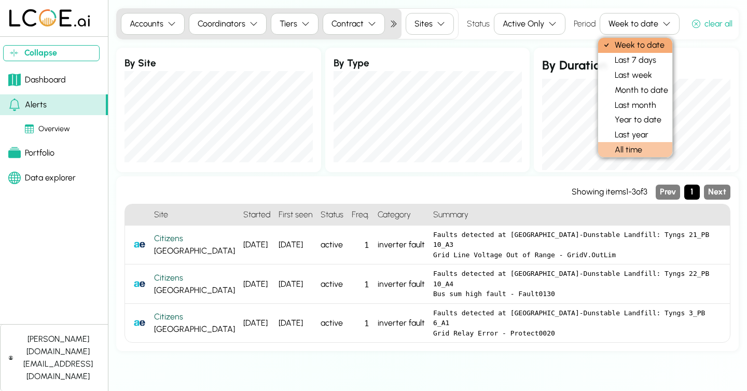
click at [620, 150] on div "All time" at bounding box center [635, 149] width 74 height 15
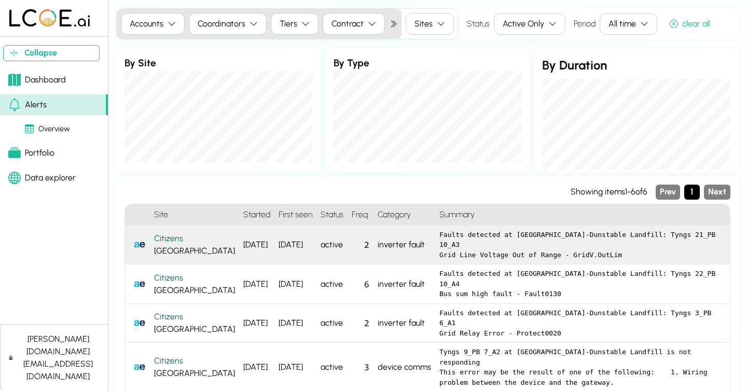
scroll to position [64, 0]
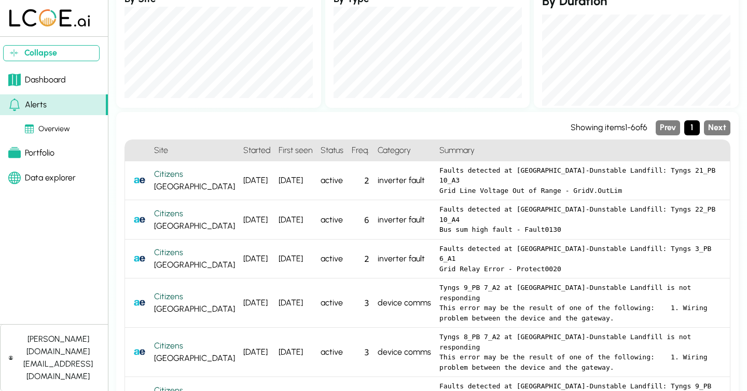
click at [342, 126] on h3 at bounding box center [347, 127] width 446 height 15
click at [366, 124] on h3 at bounding box center [347, 127] width 446 height 15
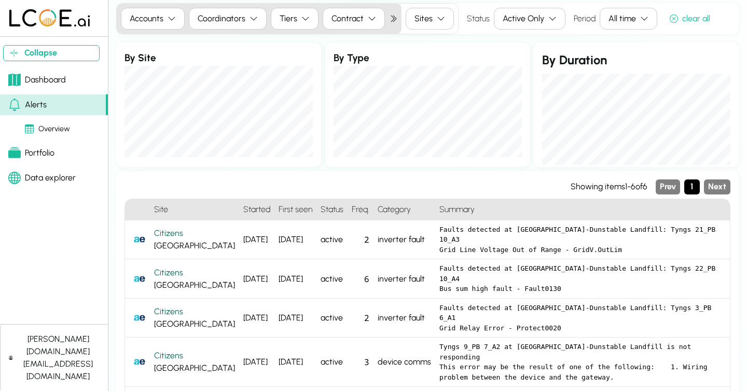
scroll to position [0, 0]
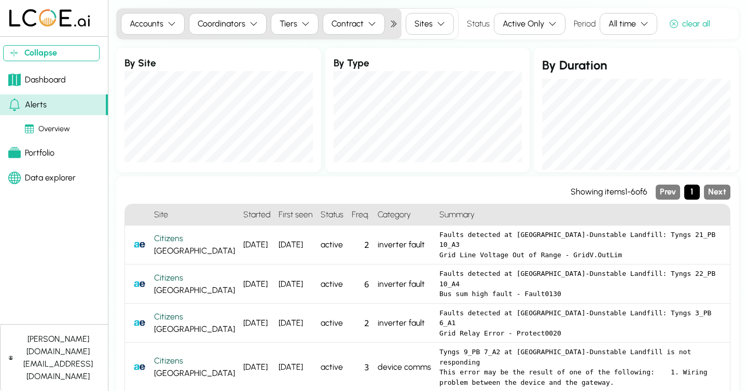
click at [382, 46] on div "Accounts Coordinators Tiers Contract Sites Status Active Only Period All time c…" at bounding box center [427, 248] width 622 height 481
click at [60, 78] on div "Dashboard" at bounding box center [37, 80] width 58 height 12
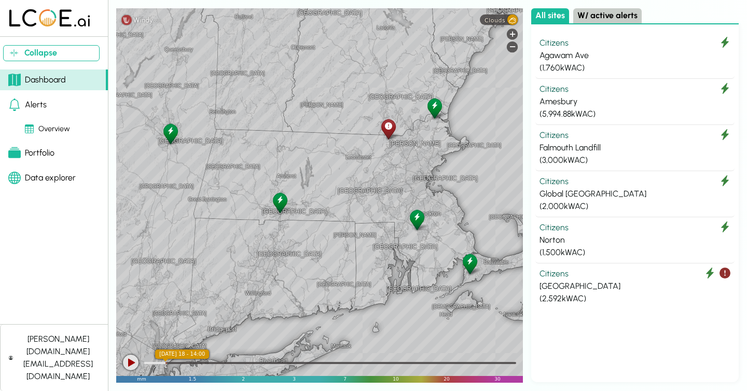
click at [134, 359] on div at bounding box center [131, 363] width 16 height 16
click at [232, 363] on div at bounding box center [330, 363] width 372 height 2
click at [256, 364] on div at bounding box center [330, 362] width 372 height 10
click at [287, 364] on div at bounding box center [330, 362] width 372 height 10
click at [129, 360] on div at bounding box center [131, 363] width 16 height 16
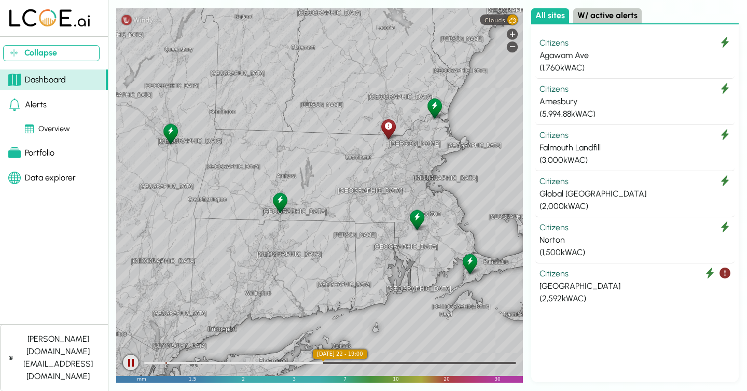
click at [514, 22] on div "Clouds" at bounding box center [499, 20] width 38 height 10
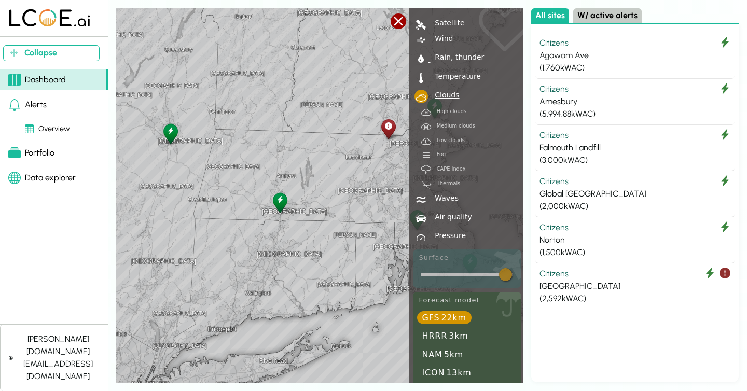
click at [449, 55] on div "Rain, thunder" at bounding box center [458, 56] width 54 height 7
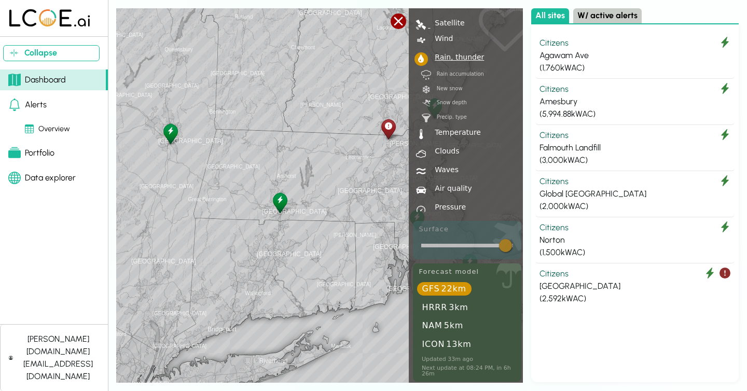
click at [450, 29] on nav " Satellite | Wind  Wind gusts  Wind accumulation  Rain, thunder 9 Rain accu…" at bounding box center [467, 114] width 112 height 197
click at [450, 25] on div "Satellite" at bounding box center [448, 22] width 34 height 7
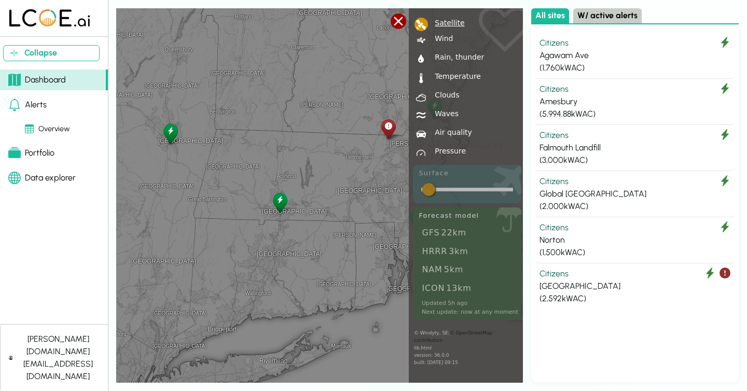
click at [397, 19] on div at bounding box center [399, 21] width 16 height 16
click at [398, 23] on div at bounding box center [399, 21] width 16 height 16
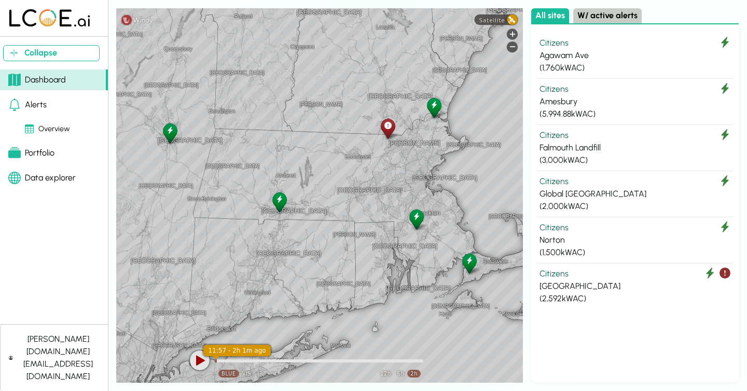
drag, startPoint x: 424, startPoint y: 360, endPoint x: 213, endPoint y: 364, distance: 210.6
click at [213, 364] on div "11:57 - 2h 1m ago 12:19 11:57 - 2h 1m ago 12h 6h 2h BLUE VISIBLE INFRA+ BLUE VI…" at bounding box center [320, 370] width 270 height 23
drag, startPoint x: 225, startPoint y: 359, endPoint x: 231, endPoint y: 359, distance: 6.2
click at [231, 359] on div at bounding box center [319, 360] width 207 height 3
click at [237, 360] on div at bounding box center [319, 360] width 207 height 3
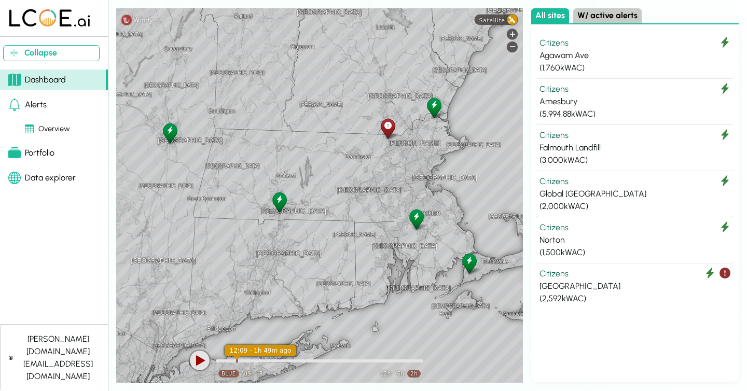
click at [204, 360] on div at bounding box center [200, 361] width 20 height 20
click at [498, 19] on span "Satellite" at bounding box center [492, 20] width 26 height 7
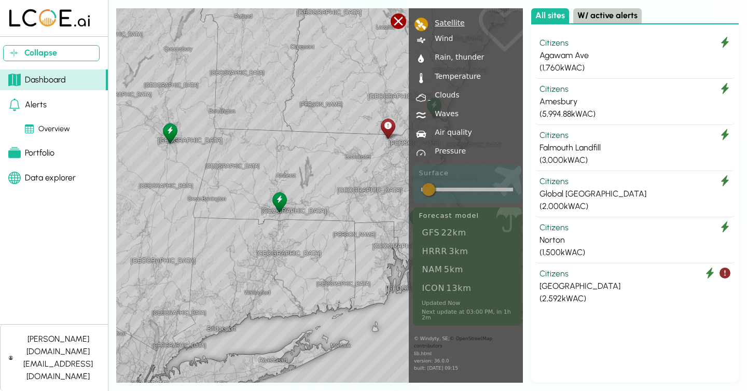
click at [440, 95] on div "Clouds" at bounding box center [445, 94] width 29 height 7
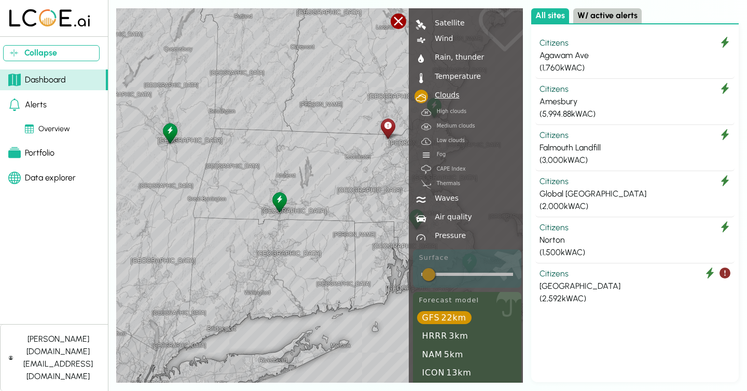
click at [405, 24] on div at bounding box center [399, 21] width 16 height 16
